Goal: Task Accomplishment & Management: Use online tool/utility

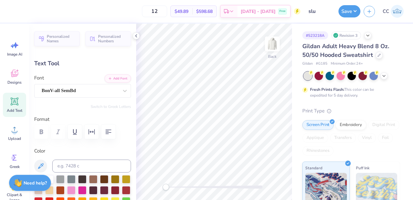
scroll to position [4, 1]
type textarea "SAINT LOUIS UNIVERSITY"
type input "12.59"
type input "6.29"
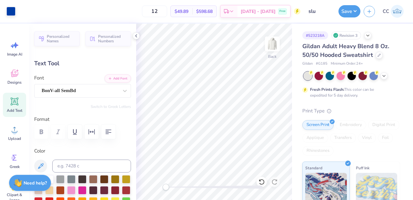
type input "1.89"
type input "11.03"
type input "5.52"
type input "2.28"
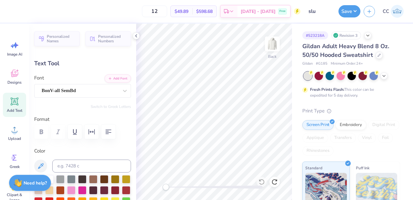
paste textarea "AINT"
type textarea "SAINT LOUIS UNIVERSITY"
type input "12.59"
type input "6.29"
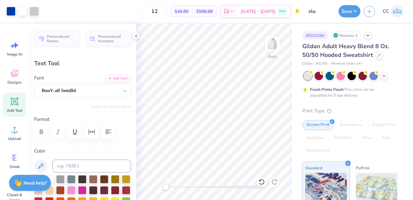
type input "1.89"
click at [136, 35] on icon at bounding box center [136, 35] width 5 height 5
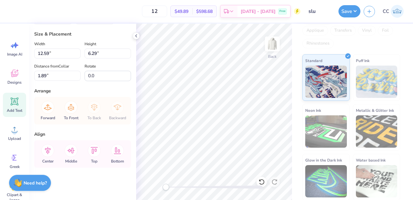
scroll to position [343, 0]
click at [30, 55] on div "Personalized Names Personalized Numbers Text Tool Add Font Font BonV-all SemBd …" at bounding box center [82, 112] width 107 height 176
drag, startPoint x: 49, startPoint y: 55, endPoint x: 15, endPoint y: 55, distance: 33.9
click at [15, 55] on div "12 $49.89 Per Item $598.68 Total Est. Delivery Oct 6 - 9 Free Design Title slu …" at bounding box center [206, 100] width 413 height 200
type input "11.30"
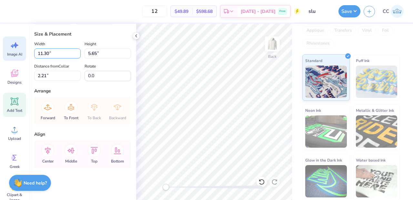
type input "5.65"
type input "2.21"
click at [47, 54] on input "11.30" at bounding box center [57, 53] width 46 height 10
click at [47, 54] on input "11.0" at bounding box center [57, 53] width 46 height 10
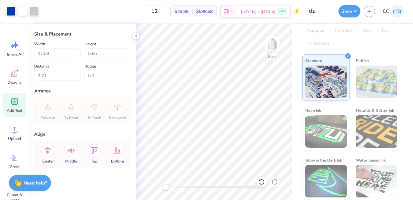
type input "11.30"
click at [48, 152] on icon at bounding box center [47, 150] width 13 height 13
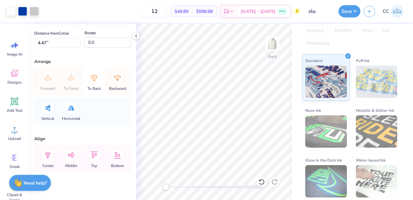
scroll to position [51, 0]
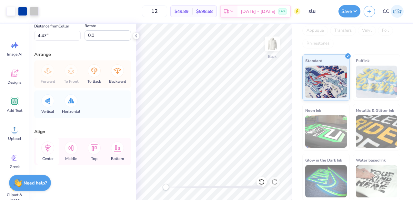
click at [50, 148] on icon at bounding box center [47, 147] width 13 height 13
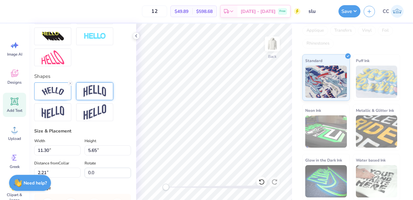
scroll to position [343, 0]
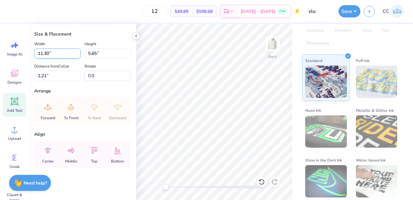
click at [48, 52] on input "11.30" at bounding box center [57, 53] width 46 height 10
click at [46, 53] on input "11.0" at bounding box center [57, 53] width 46 height 10
type input "11.03"
type input "5.51"
type input "2.28"
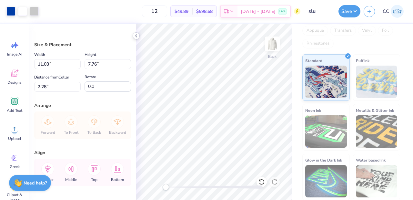
click at [136, 35] on icon at bounding box center [136, 35] width 5 height 5
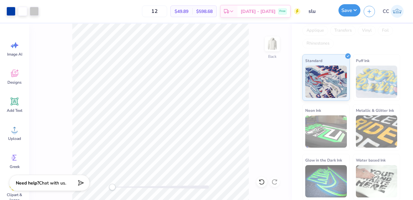
drag, startPoint x: 348, startPoint y: 11, endPoint x: 353, endPoint y: 12, distance: 5.3
click at [285, 11] on button "Save" at bounding box center [349, 10] width 22 height 12
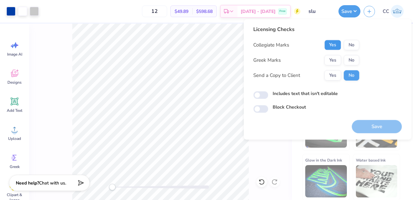
click at [285, 45] on button "Yes" at bounding box center [332, 45] width 17 height 10
click at [285, 60] on button "No" at bounding box center [351, 60] width 15 height 10
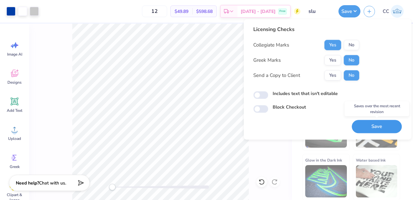
click at [285, 124] on button "Save" at bounding box center [377, 126] width 50 height 13
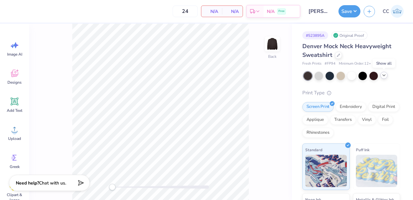
click at [386, 74] on icon at bounding box center [383, 75] width 5 height 5
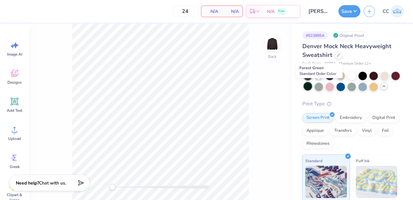
click at [312, 86] on div at bounding box center [308, 86] width 8 height 8
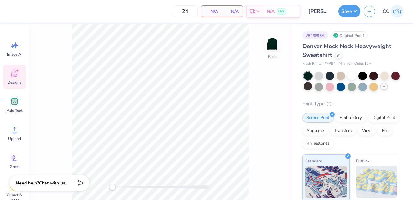
click at [15, 78] on div "Designs" at bounding box center [14, 77] width 23 height 24
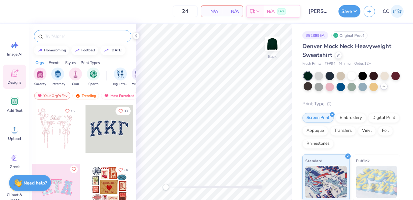
click at [72, 34] on input "text" at bounding box center [86, 36] width 83 height 6
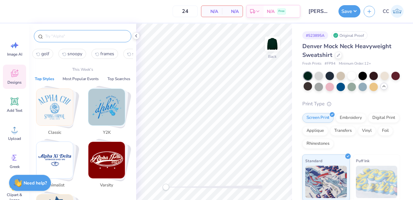
paste input "Lilac Athletic Gear"
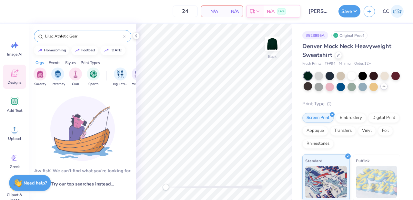
drag, startPoint x: 79, startPoint y: 36, endPoint x: 73, endPoint y: 36, distance: 6.1
click at [73, 36] on input "Lilac Athletic Gear" at bounding box center [84, 36] width 78 height 6
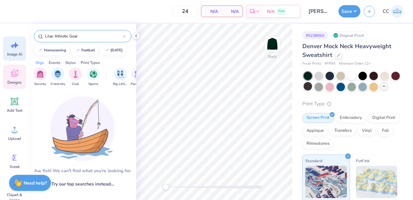
drag, startPoint x: 55, startPoint y: 35, endPoint x: 17, endPoint y: 37, distance: 37.5
click at [18, 37] on div "24 N/A Per Item N/A Total Est. Delivery N/A Free Design Title Brianna Grady : L…" at bounding box center [206, 100] width 413 height 200
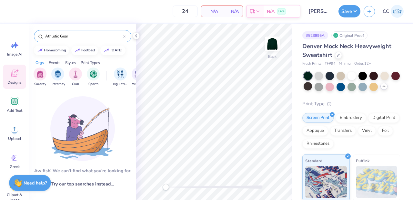
type input "Athletic Gear"
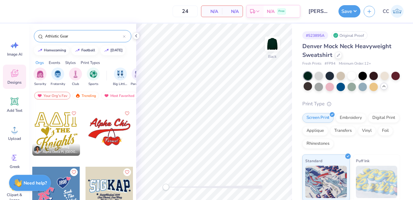
scroll to position [116, 0]
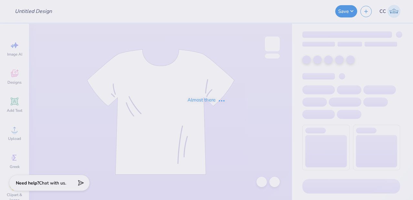
type input "[PERSON_NAME] : [GEOGRAPHIC_DATA]"
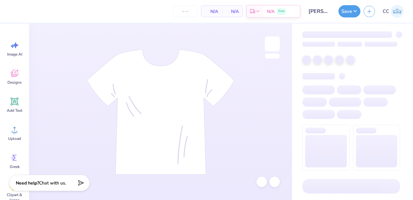
type input "24"
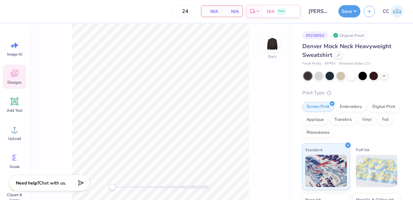
drag, startPoint x: 11, startPoint y: 78, endPoint x: 17, endPoint y: 78, distance: 5.5
click at [11, 78] on div "Designs" at bounding box center [14, 77] width 23 height 24
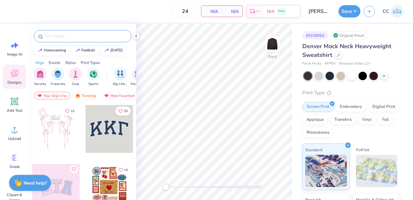
click at [74, 40] on div at bounding box center [82, 36] width 97 height 12
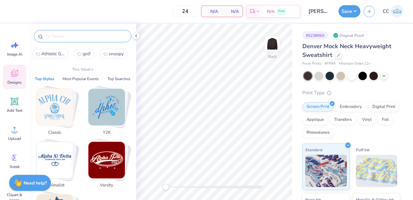
click at [76, 37] on input "text" at bounding box center [86, 36] width 83 height 6
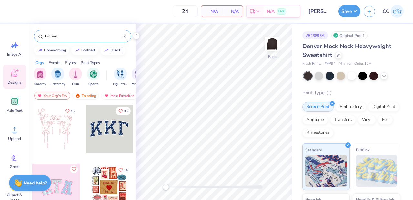
type input "helmet"
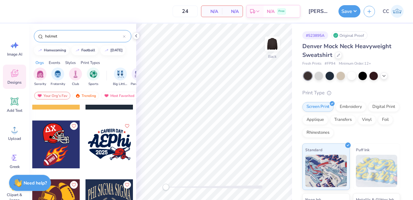
scroll to position [1736, 0]
